Goal: Download file/media

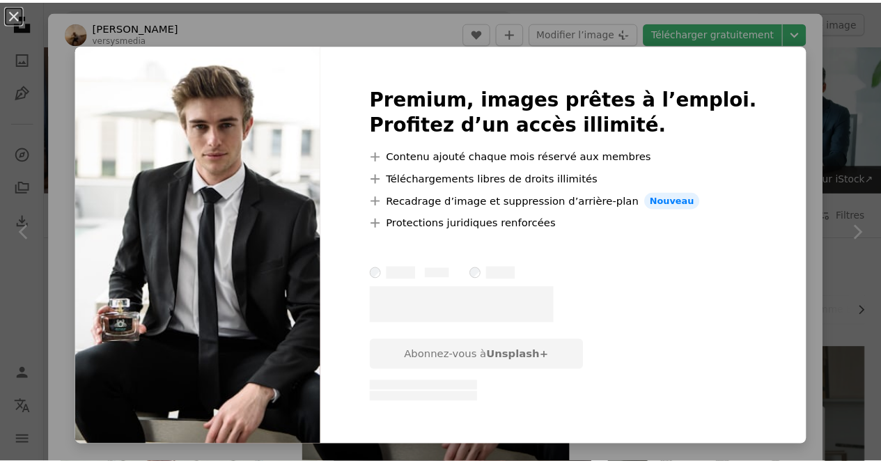
scroll to position [1973, 0]
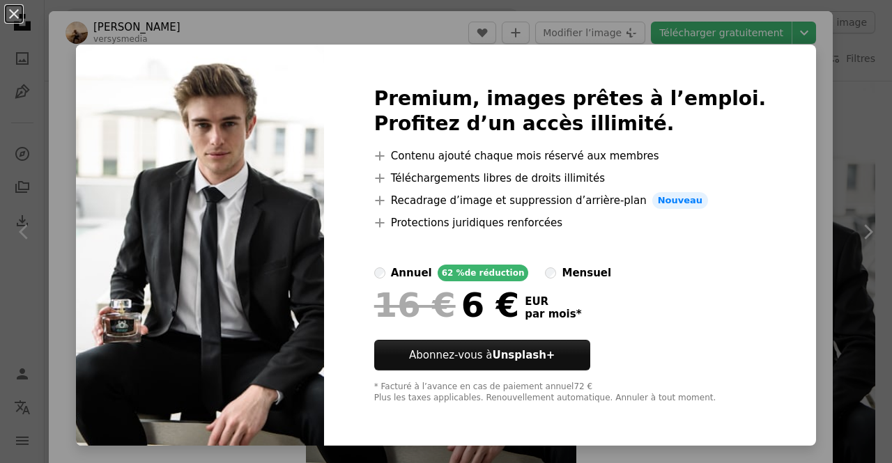
click at [458, 5] on div "An X shape Premium, images prêtes à l’emploi. Profitez d’un accès illimité. A p…" at bounding box center [446, 231] width 892 height 463
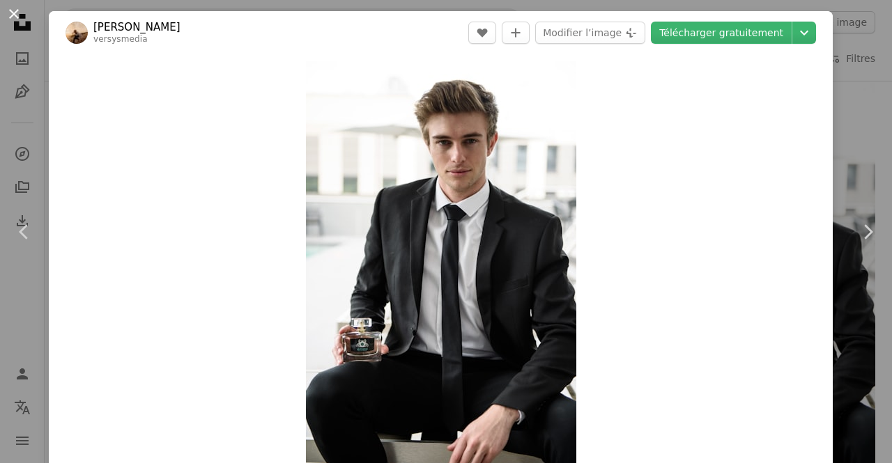
click at [15, 17] on button "An X shape" at bounding box center [14, 14] width 17 height 17
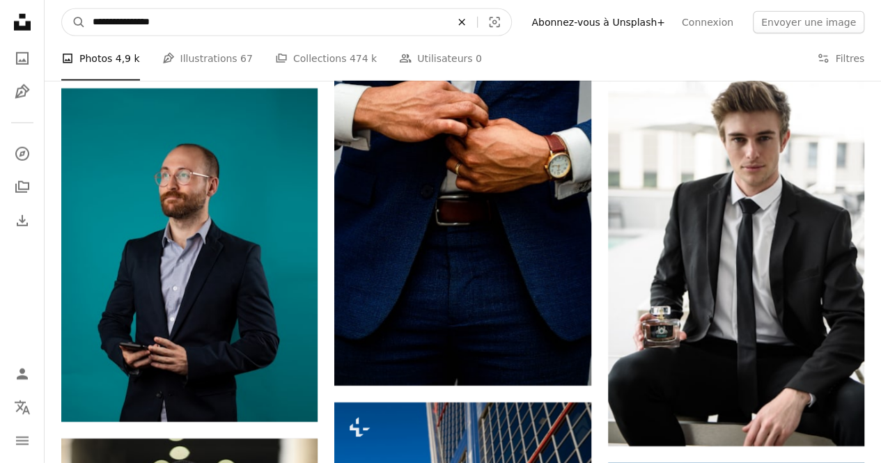
click at [477, 26] on icon "An X shape" at bounding box center [462, 22] width 31 height 11
type input "**********"
click button "A magnifying glass" at bounding box center [74, 22] width 24 height 26
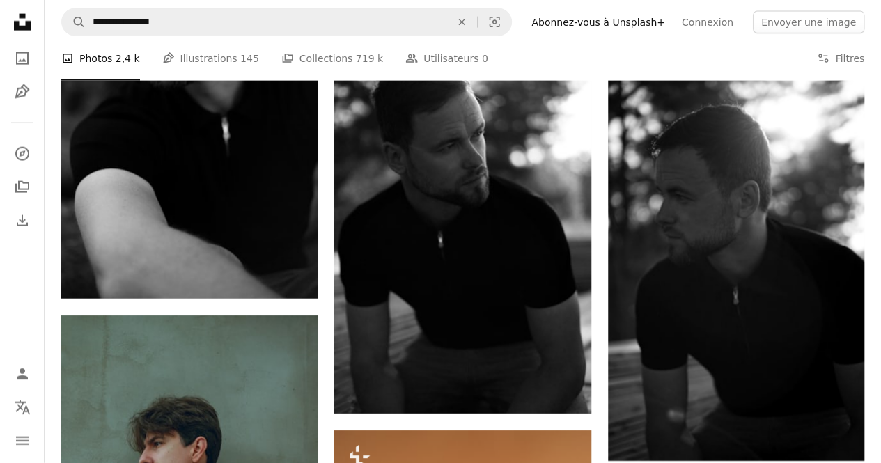
scroll to position [2028, 0]
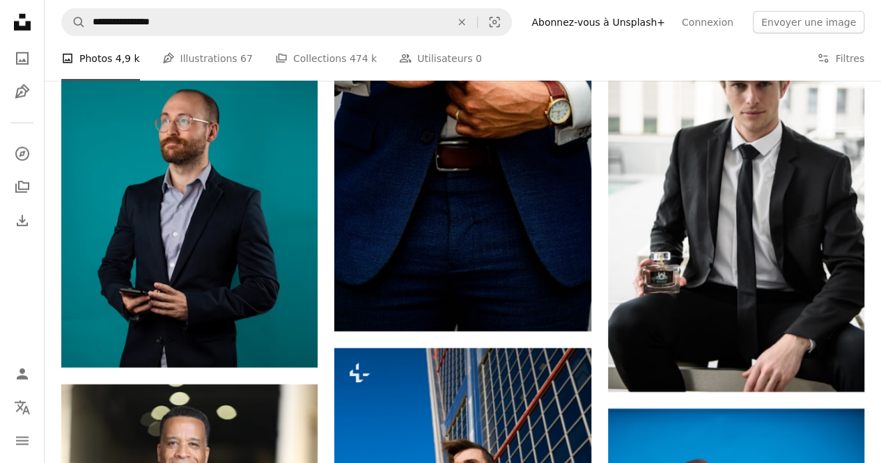
scroll to position [1973, 0]
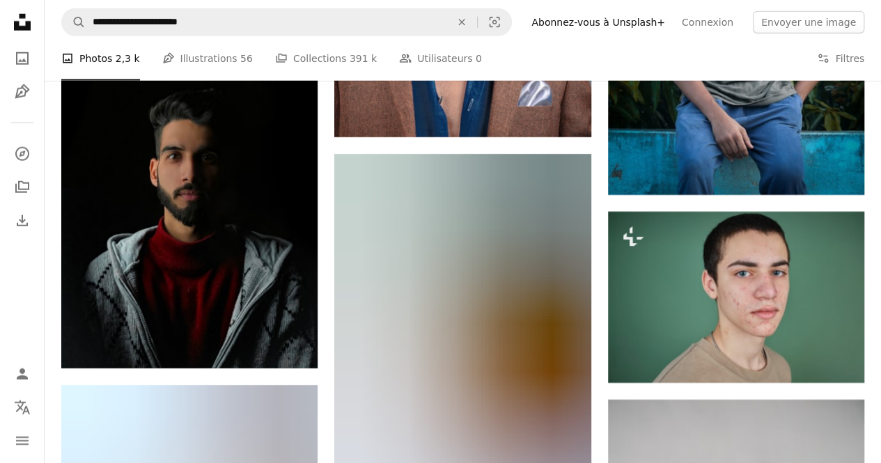
scroll to position [125, 0]
